Goal: Information Seeking & Learning: Understand process/instructions

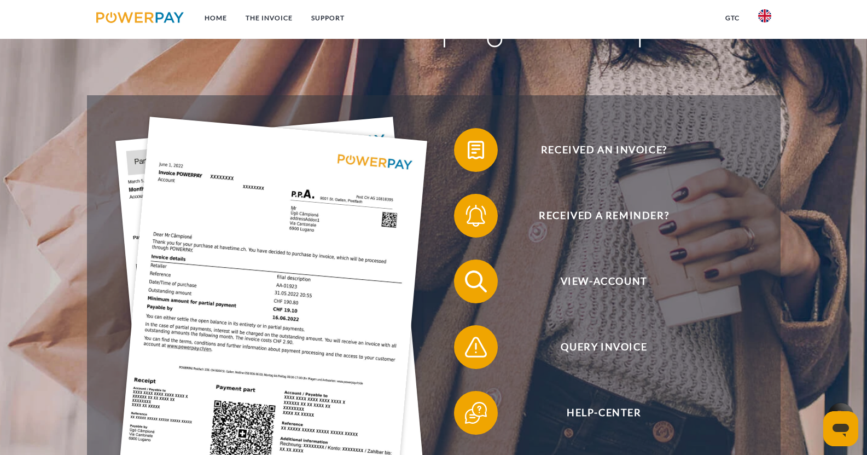
scroll to position [177, 0]
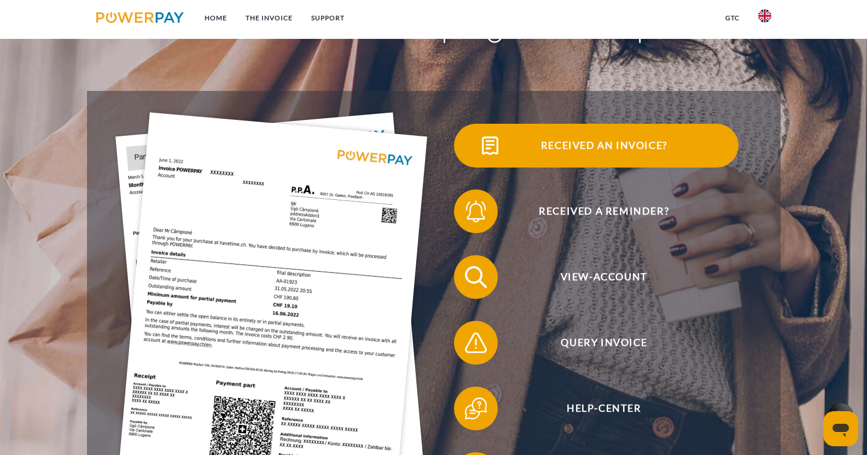
click at [577, 146] on span "Received an invoice?" at bounding box center [604, 146] width 268 height 44
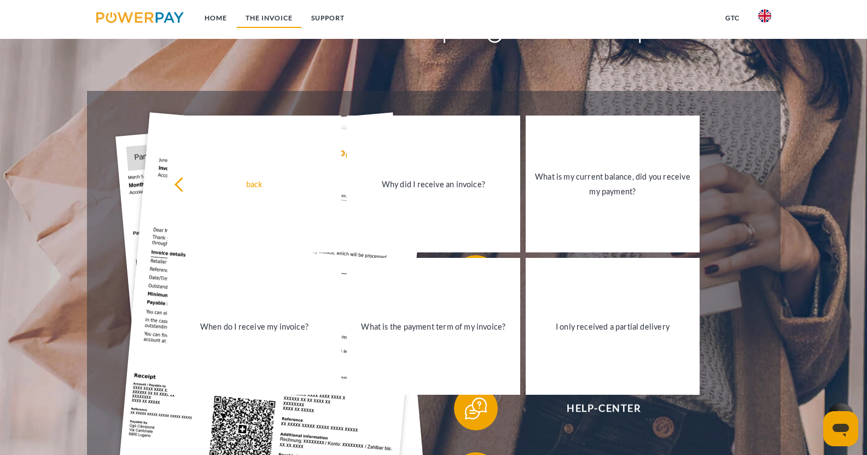
click at [259, 25] on link "THE INVOICE" at bounding box center [269, 18] width 66 height 20
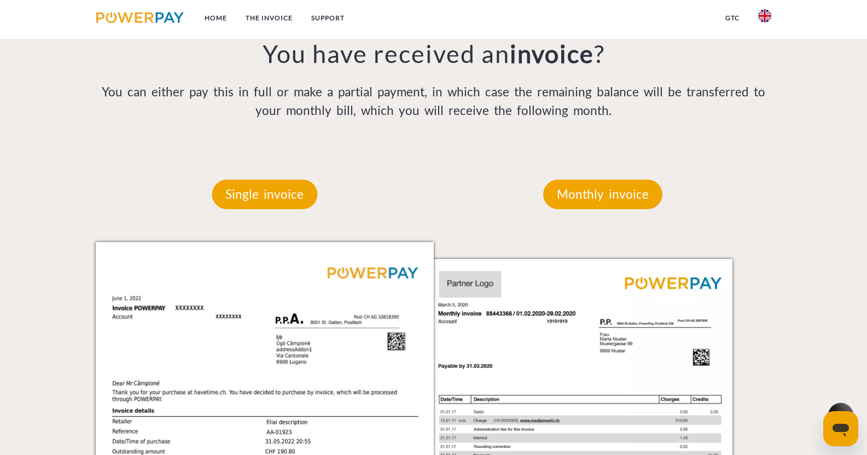
scroll to position [907, 0]
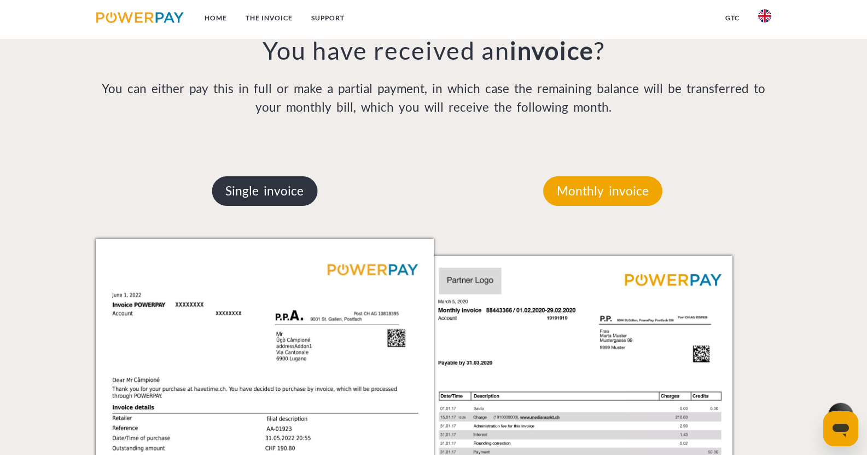
click at [275, 188] on p "Single invoice" at bounding box center [265, 191] width 106 height 30
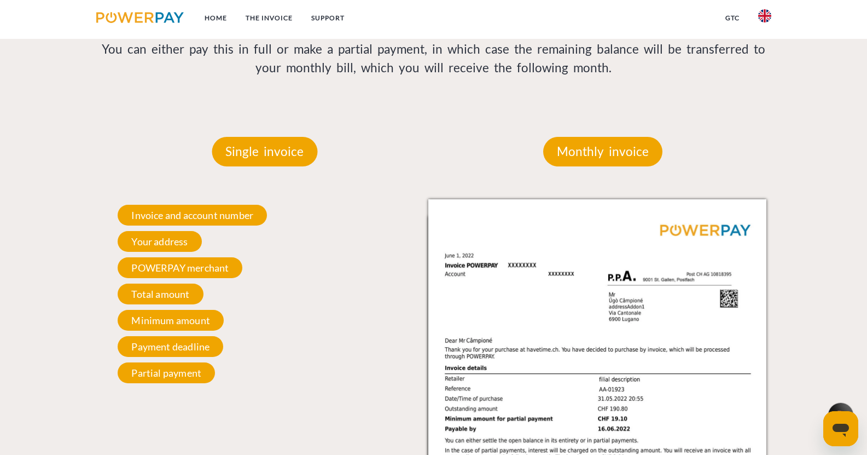
scroll to position [947, 0]
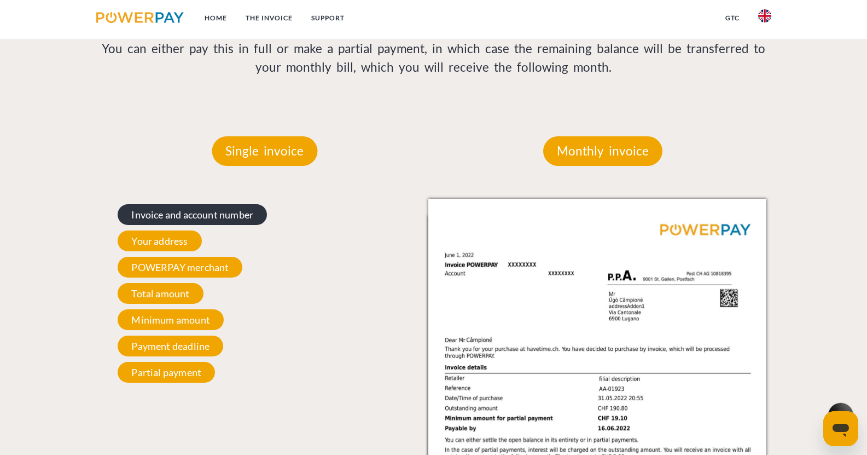
click at [233, 208] on span "Invoice and account number" at bounding box center [192, 214] width 149 height 21
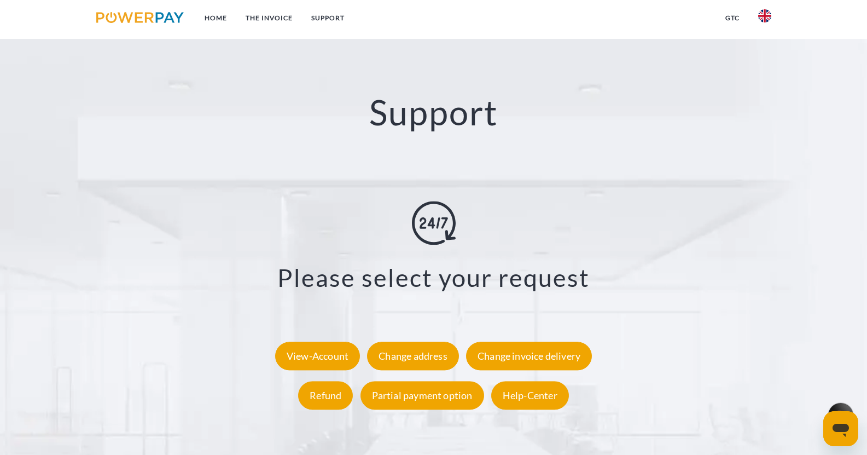
scroll to position [2040, 0]
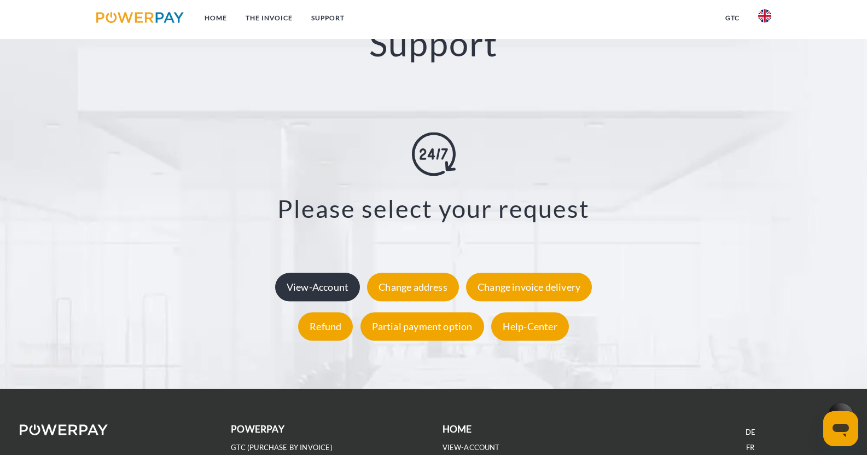
click at [328, 273] on div "View-Account" at bounding box center [317, 287] width 85 height 28
